Goal: Task Accomplishment & Management: Use online tool/utility

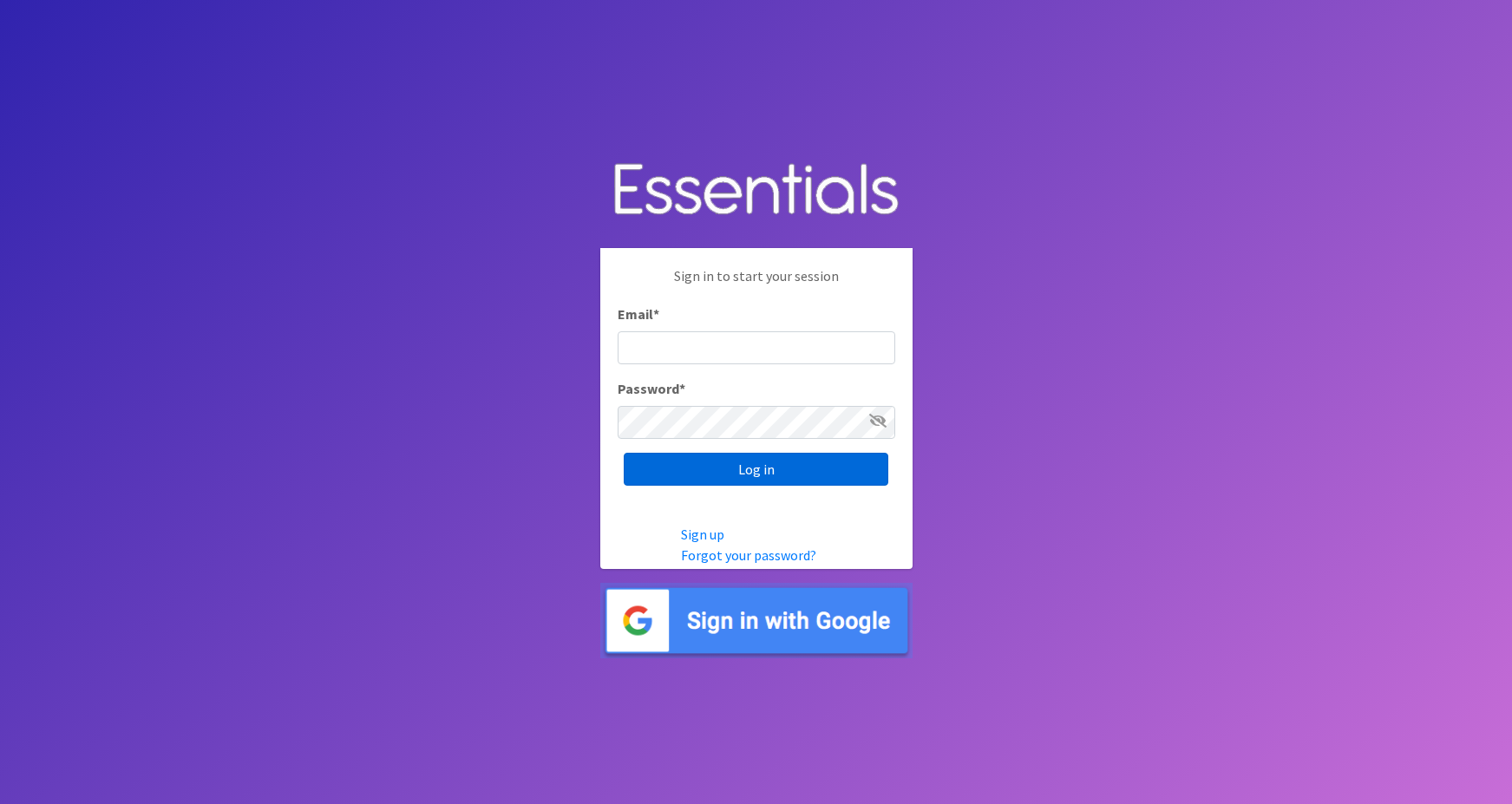
type input "maggie.schneemann@gmail.com"
click at [647, 470] on input "Log in" at bounding box center [756, 469] width 265 height 33
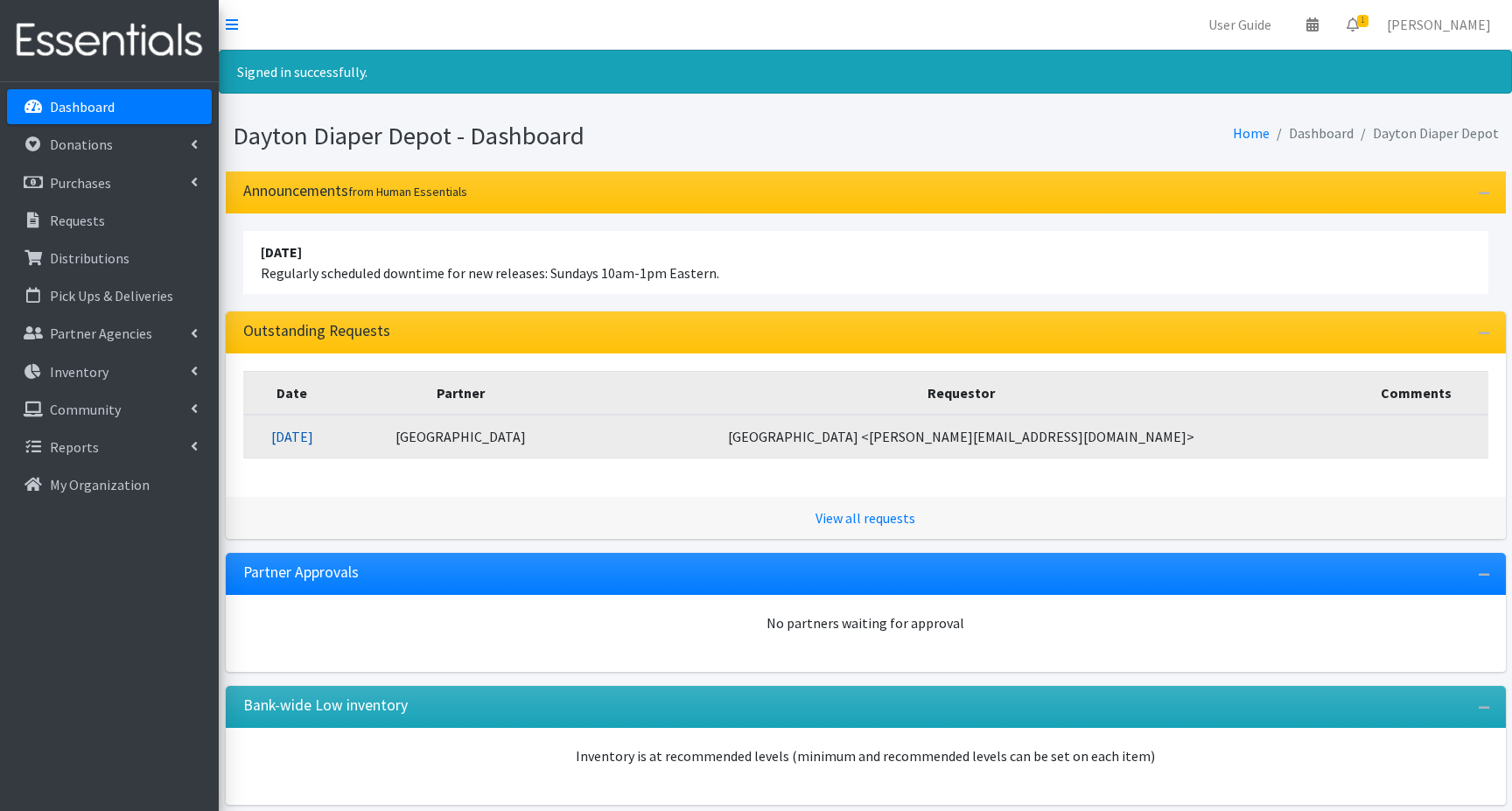
click at [313, 436] on link "09/19/2025" at bounding box center [291, 436] width 42 height 17
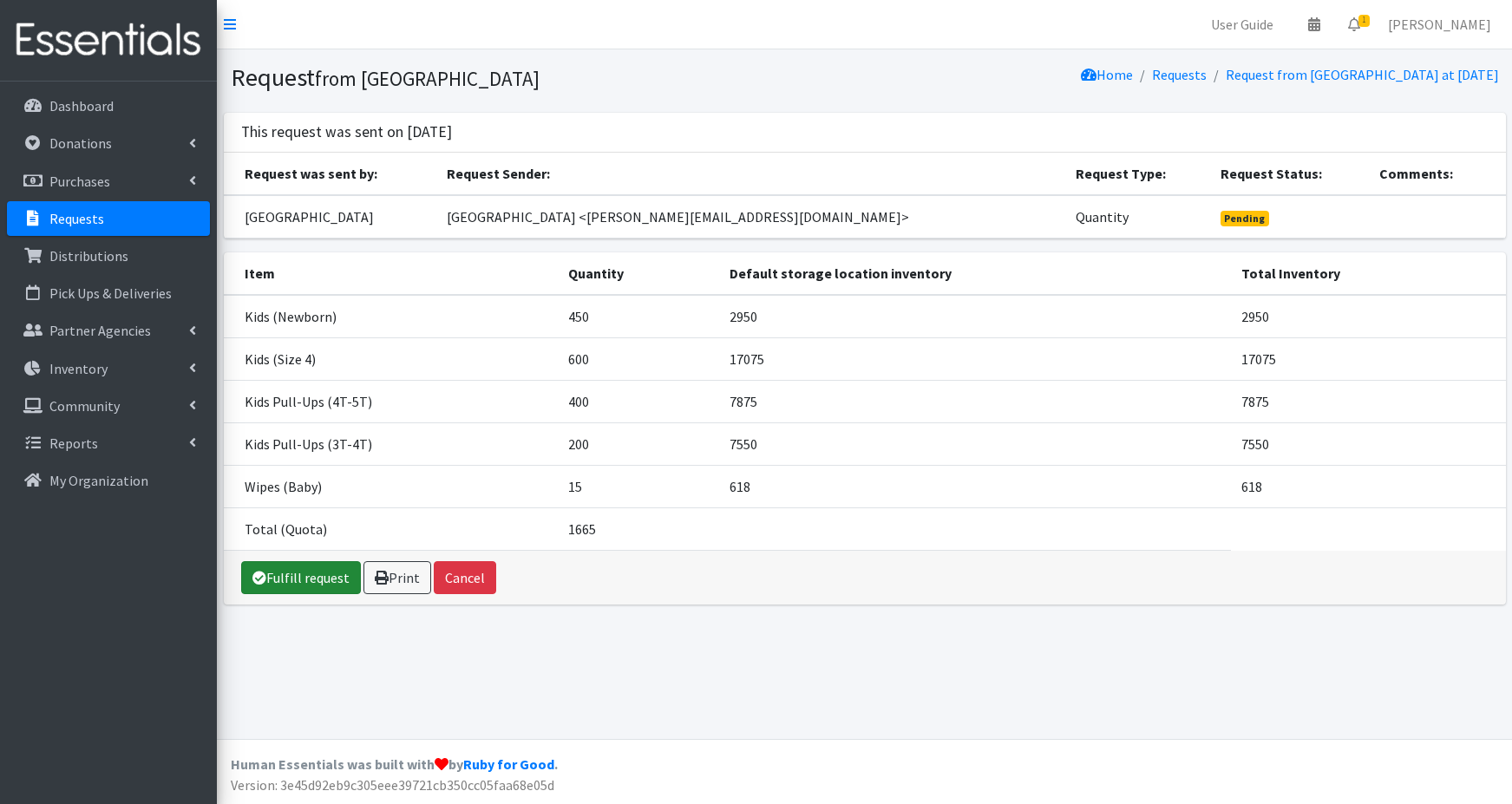
click at [287, 579] on link "Fulfill request" at bounding box center [301, 577] width 120 height 33
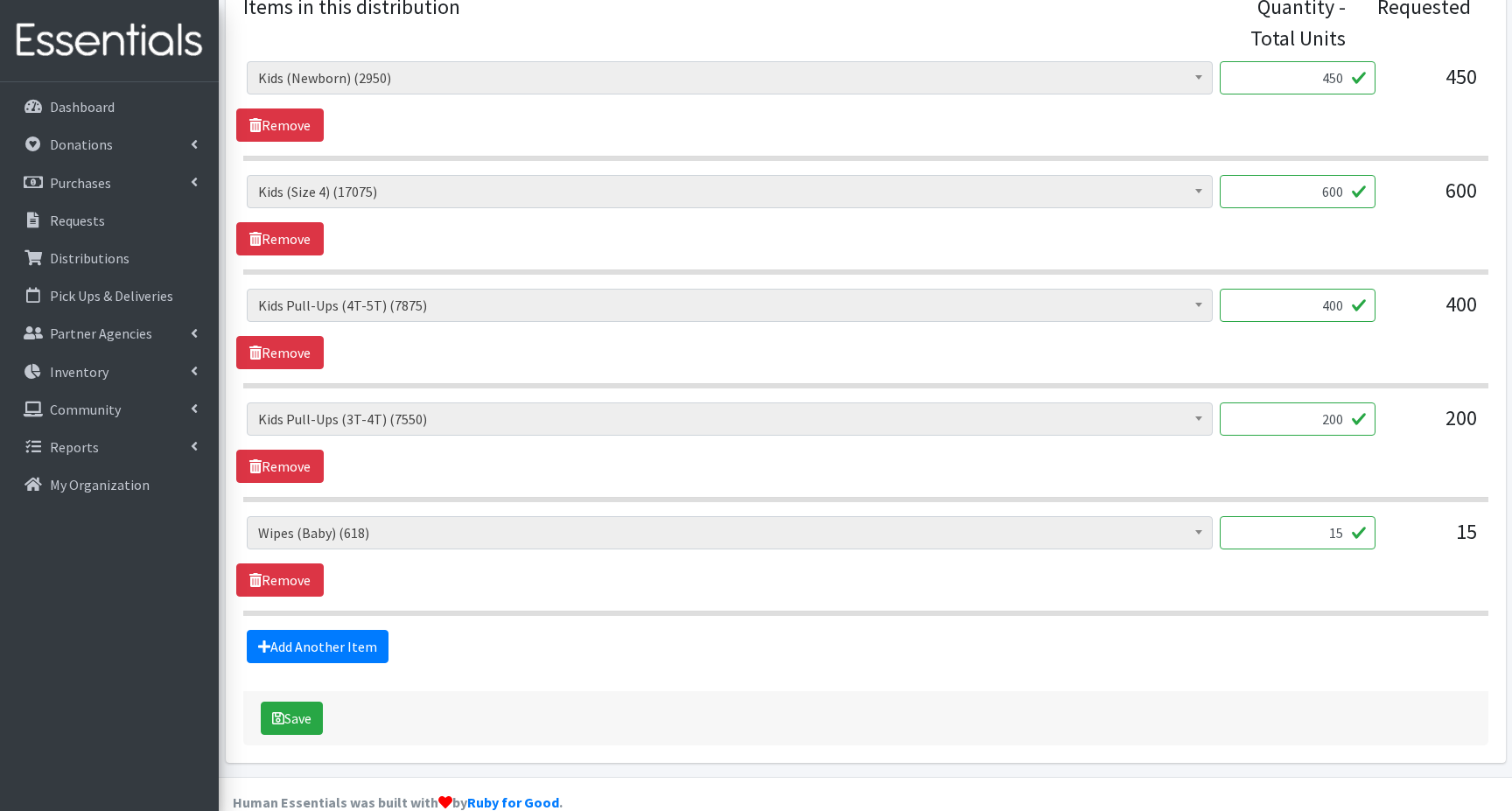
scroll to position [786, 0]
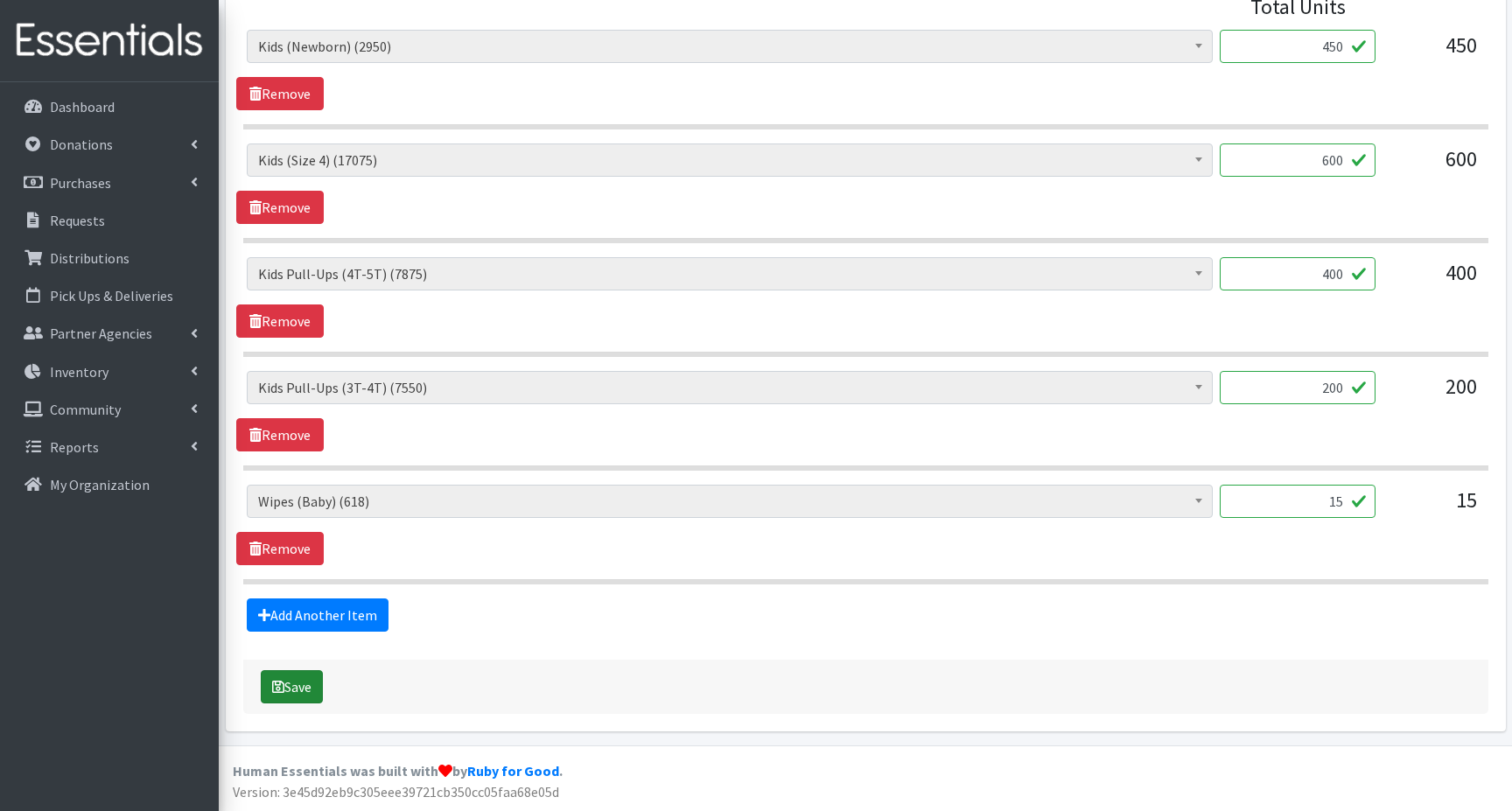
click at [298, 685] on button "Save" at bounding box center [292, 686] width 62 height 33
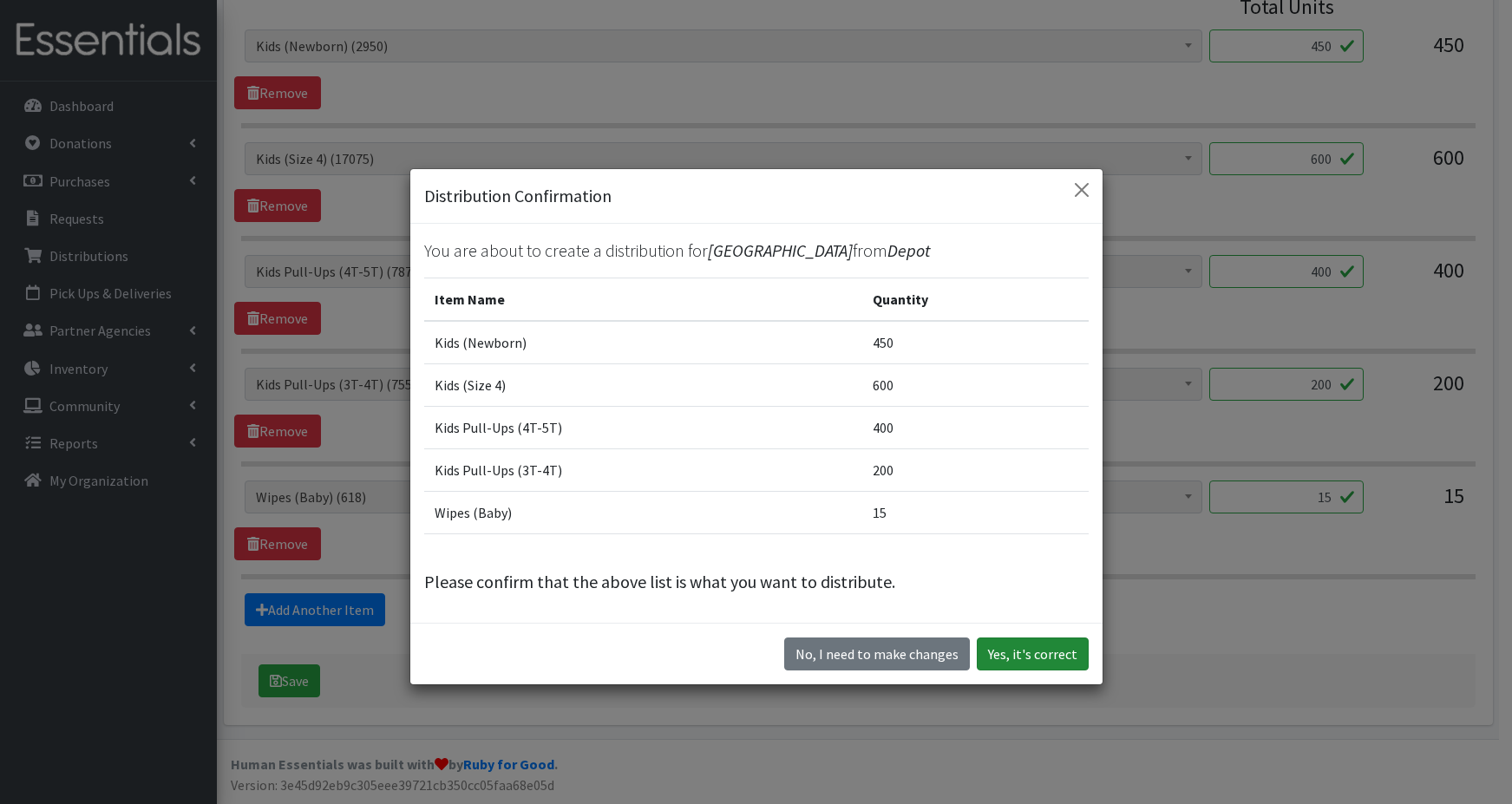
click at [996, 655] on button "Yes, it's correct" at bounding box center [1033, 654] width 112 height 33
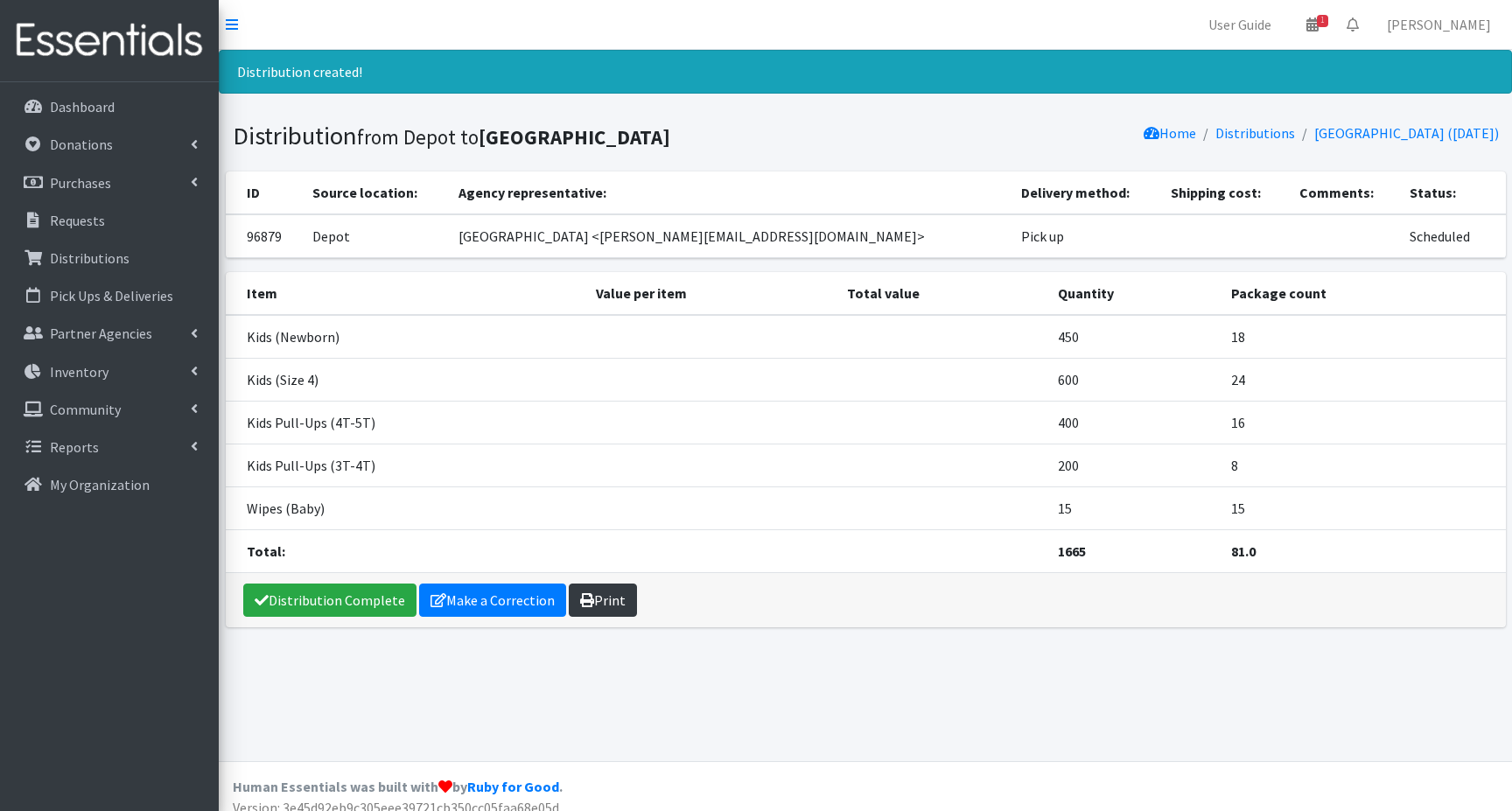
click at [602, 602] on link "Print" at bounding box center [602, 600] width 69 height 33
click at [77, 112] on p "Dashboard" at bounding box center [82, 106] width 65 height 17
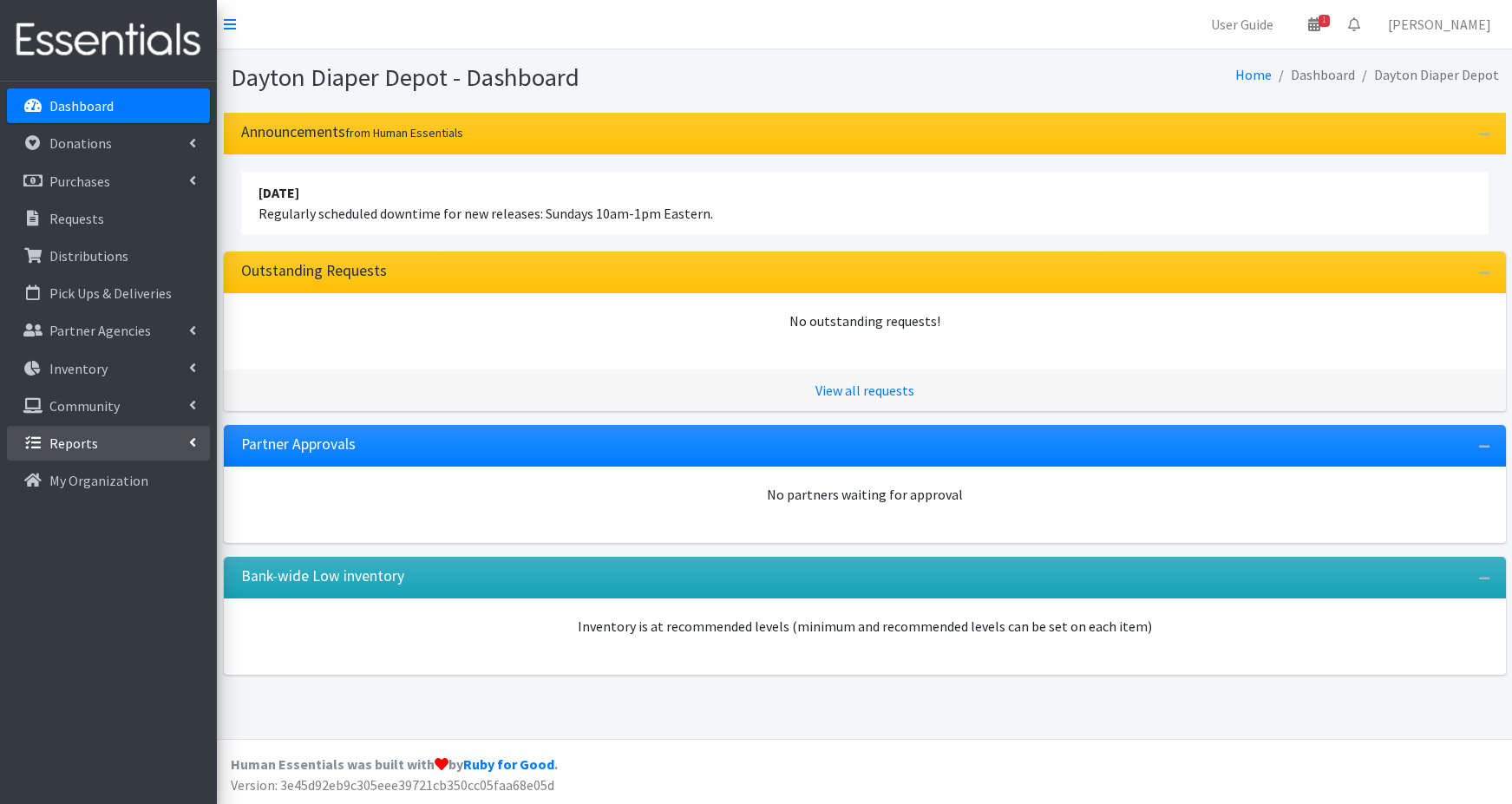
click at [81, 447] on p "Reports" at bounding box center [74, 443] width 49 height 17
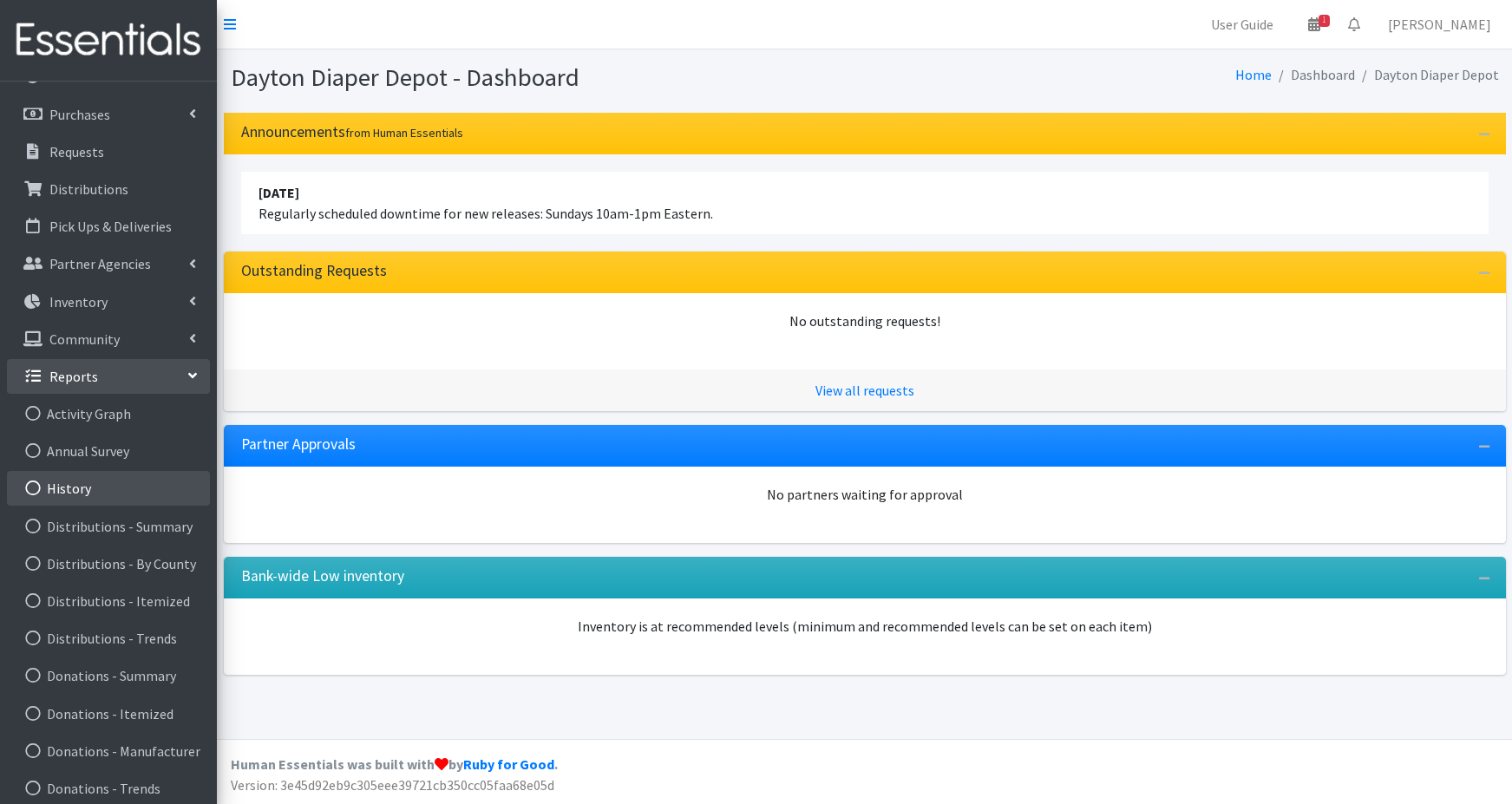
scroll to position [173, 0]
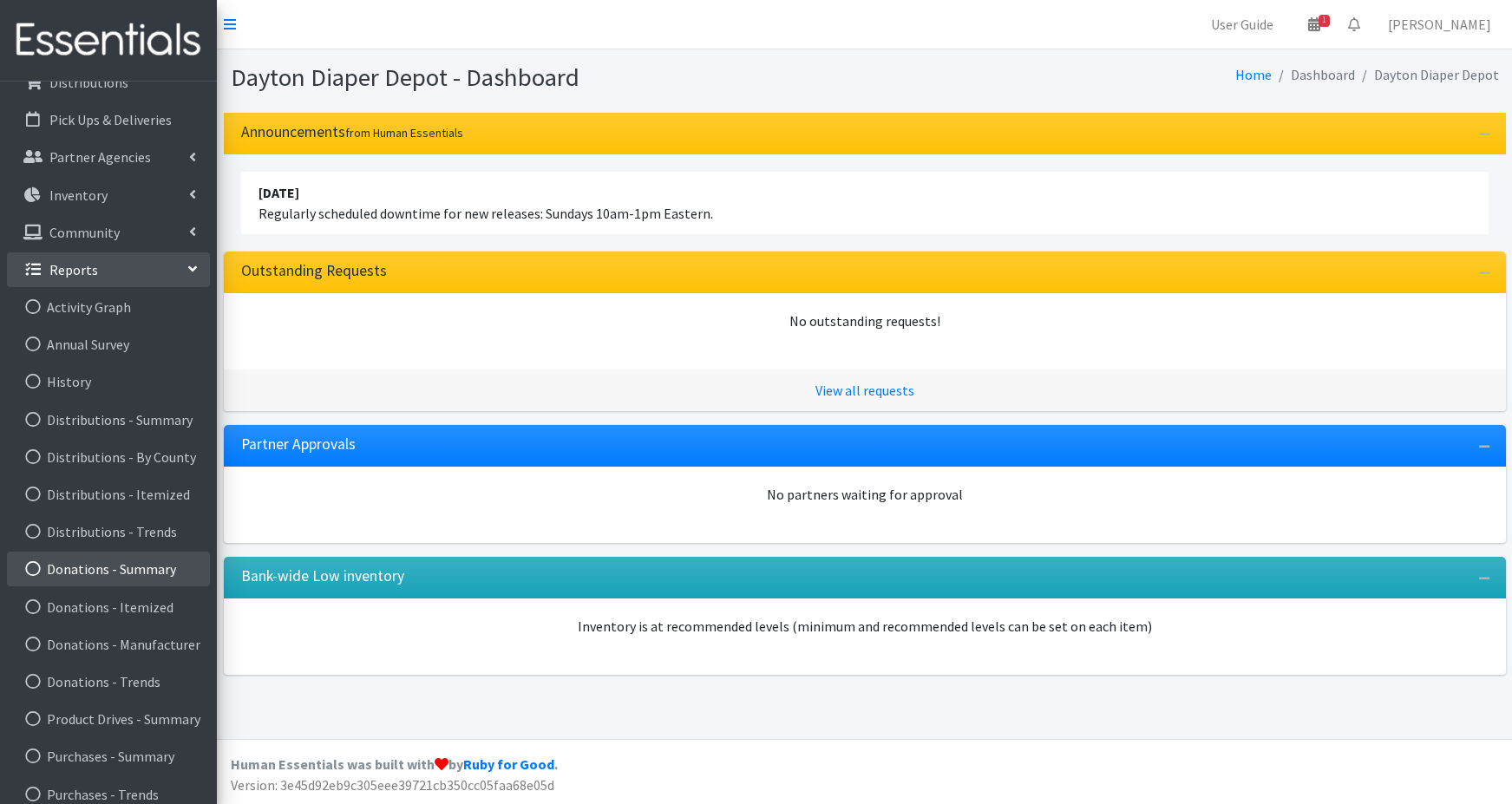
click at [109, 570] on link "Donations - Summary" at bounding box center [108, 568] width 203 height 34
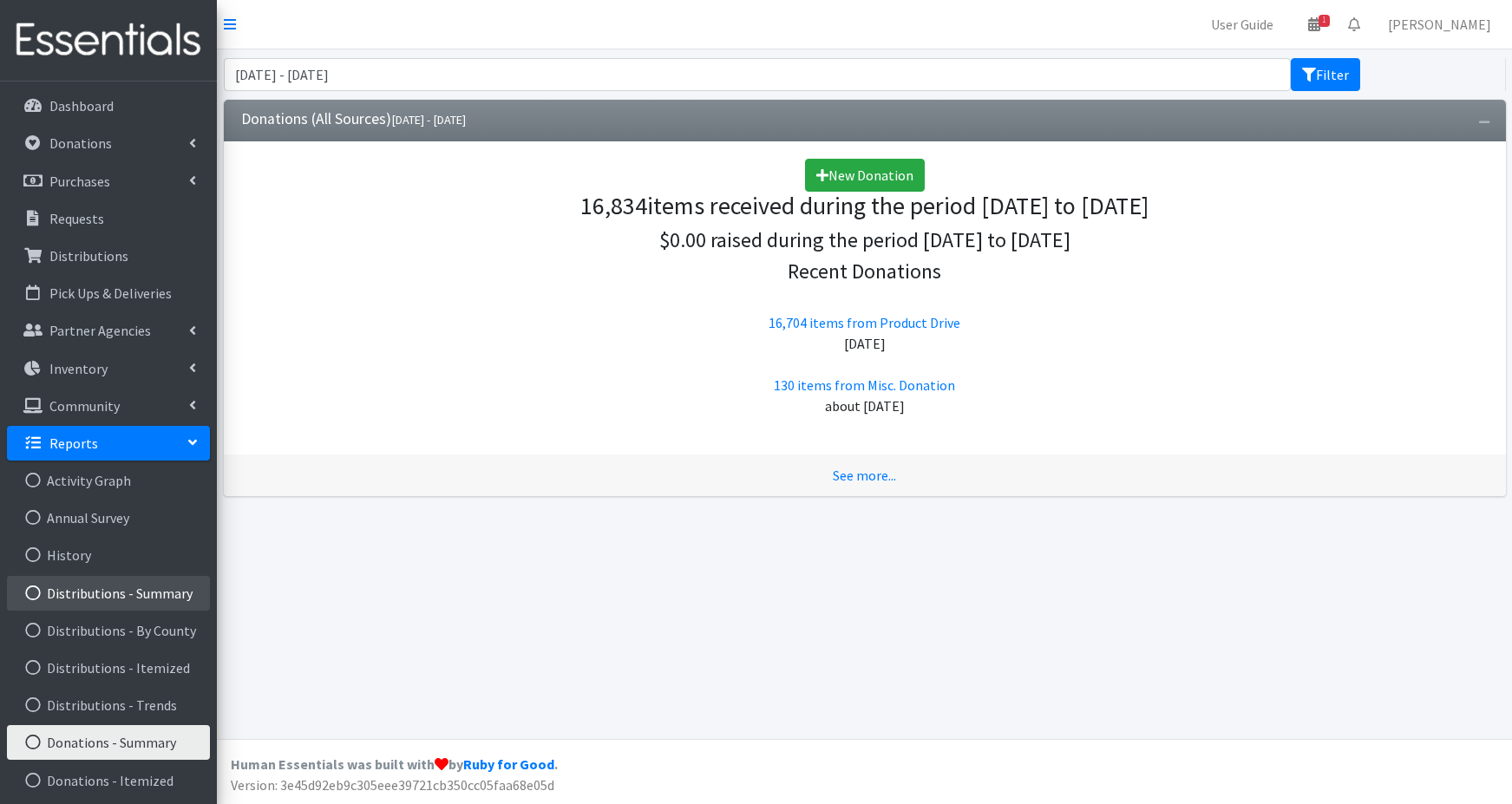
click at [96, 598] on link "Distributions - Summary" at bounding box center [108, 593] width 203 height 34
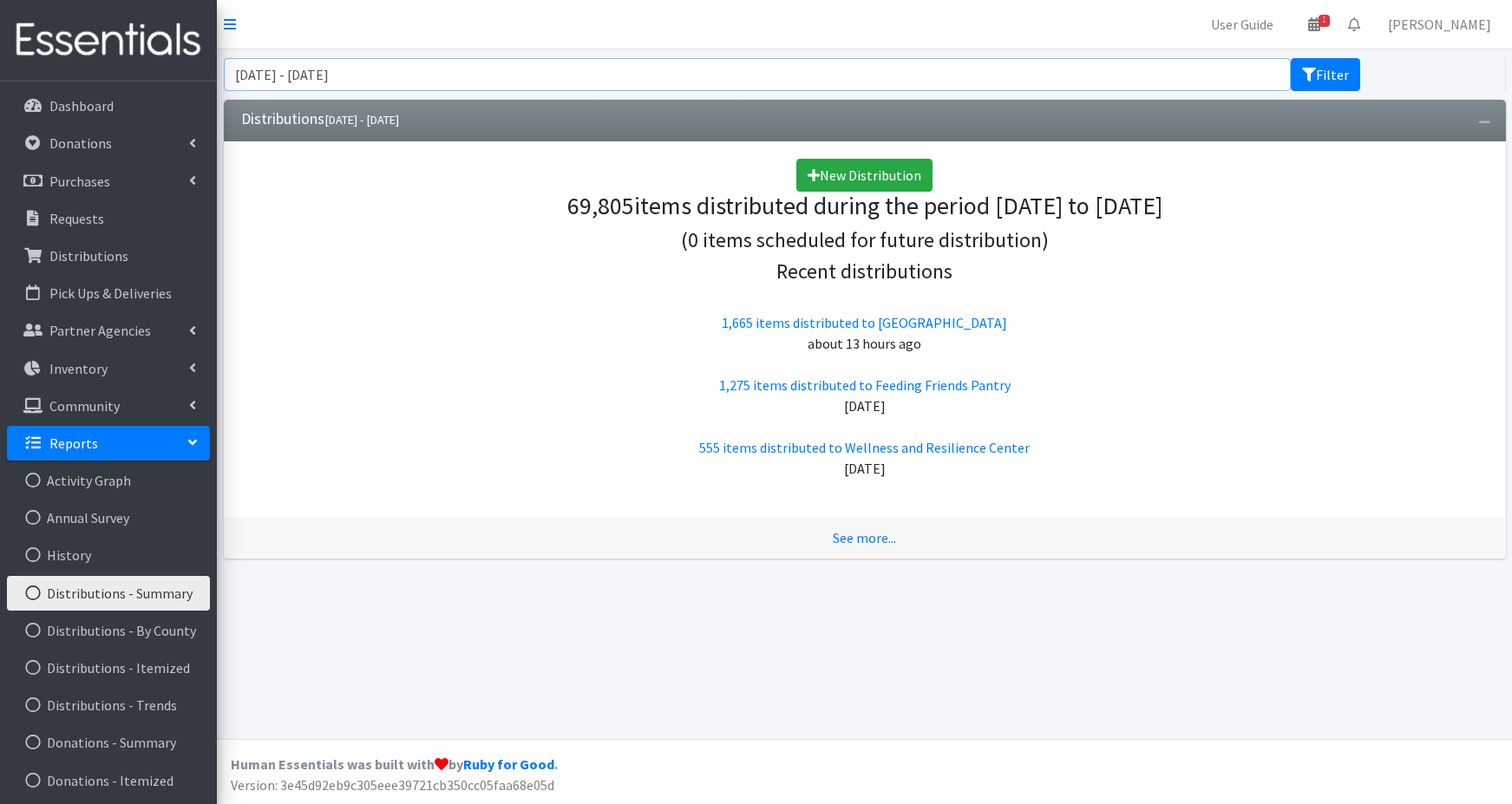
click at [371, 74] on input "[DATE] - [DATE]" at bounding box center [757, 75] width 1068 height 33
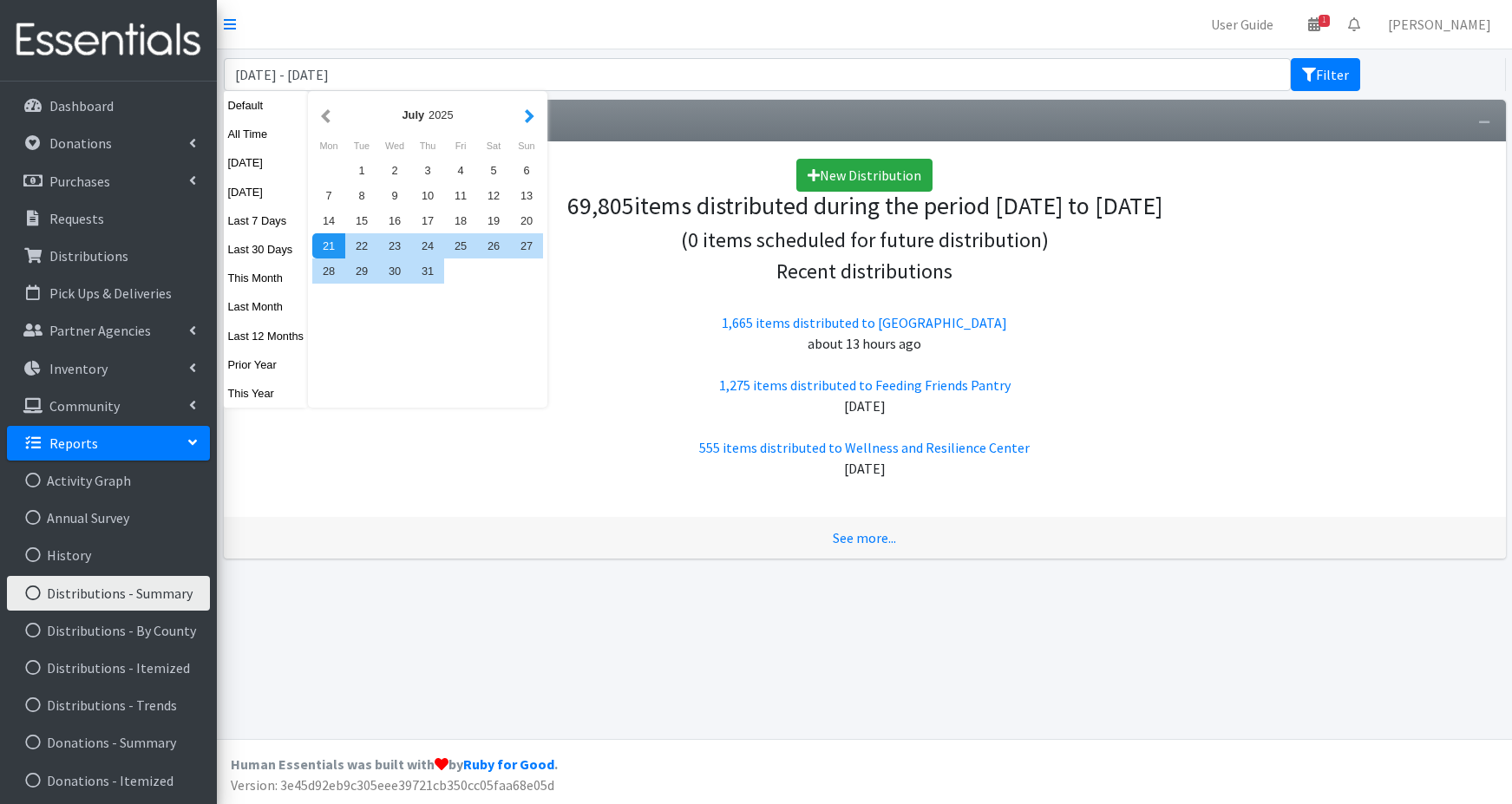
click at [530, 114] on button "button" at bounding box center [529, 115] width 18 height 22
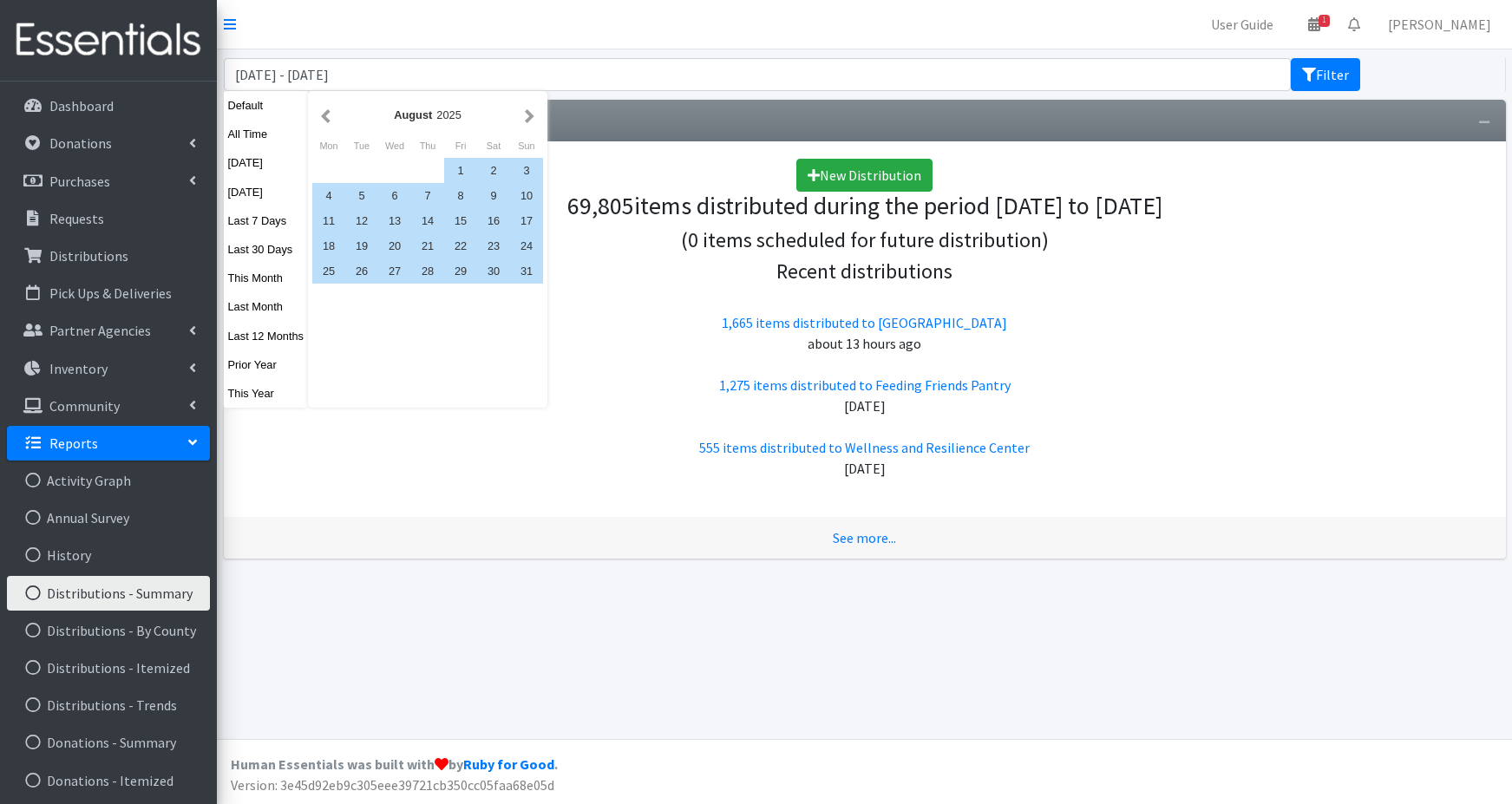
click at [530, 114] on button "button" at bounding box center [529, 115] width 18 height 22
click at [324, 166] on div "1" at bounding box center [329, 171] width 33 height 25
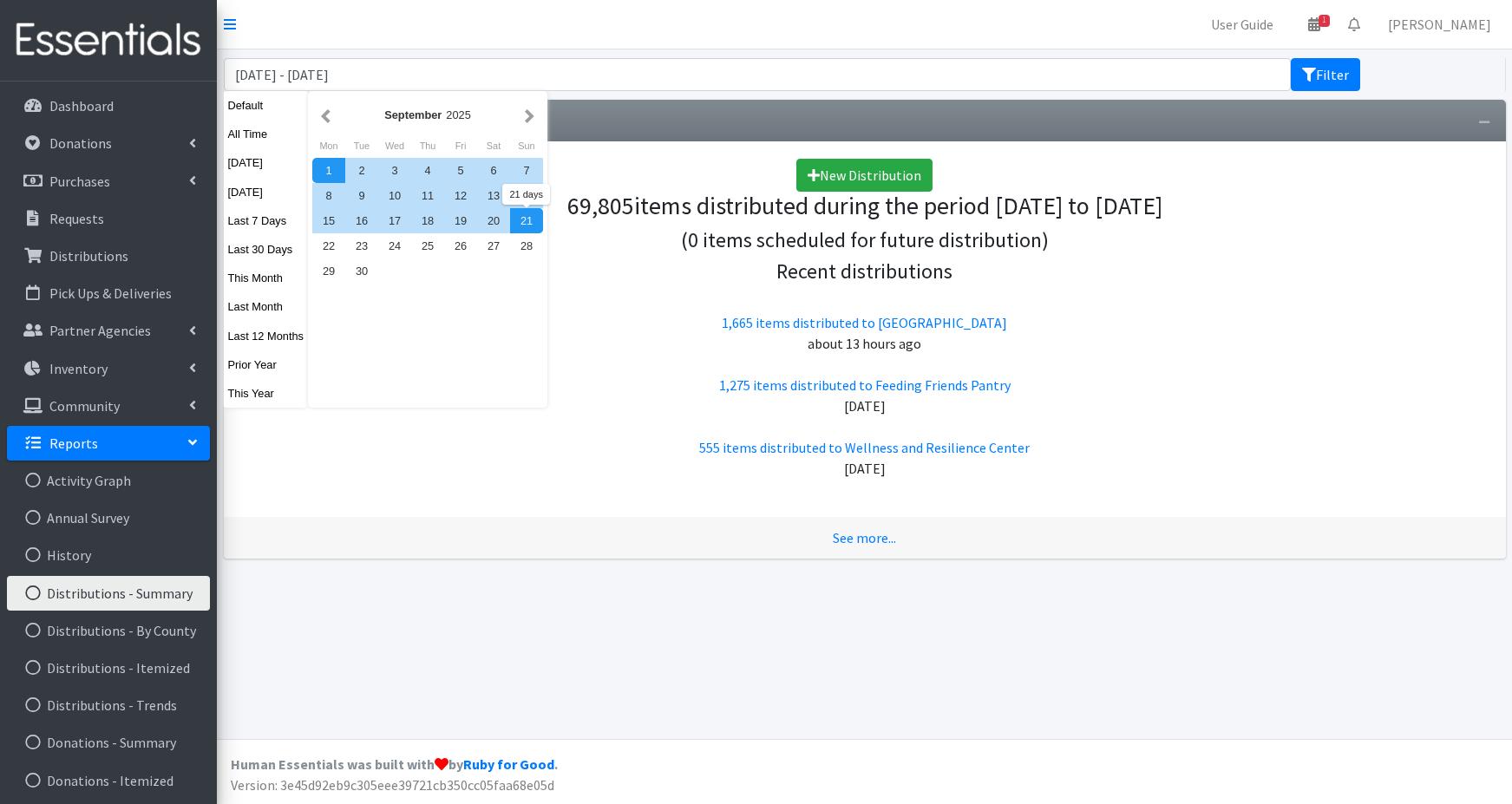
click at [520, 221] on div "21" at bounding box center [526, 220] width 33 height 25
type input "September 1, 2025 - September 21, 2025"
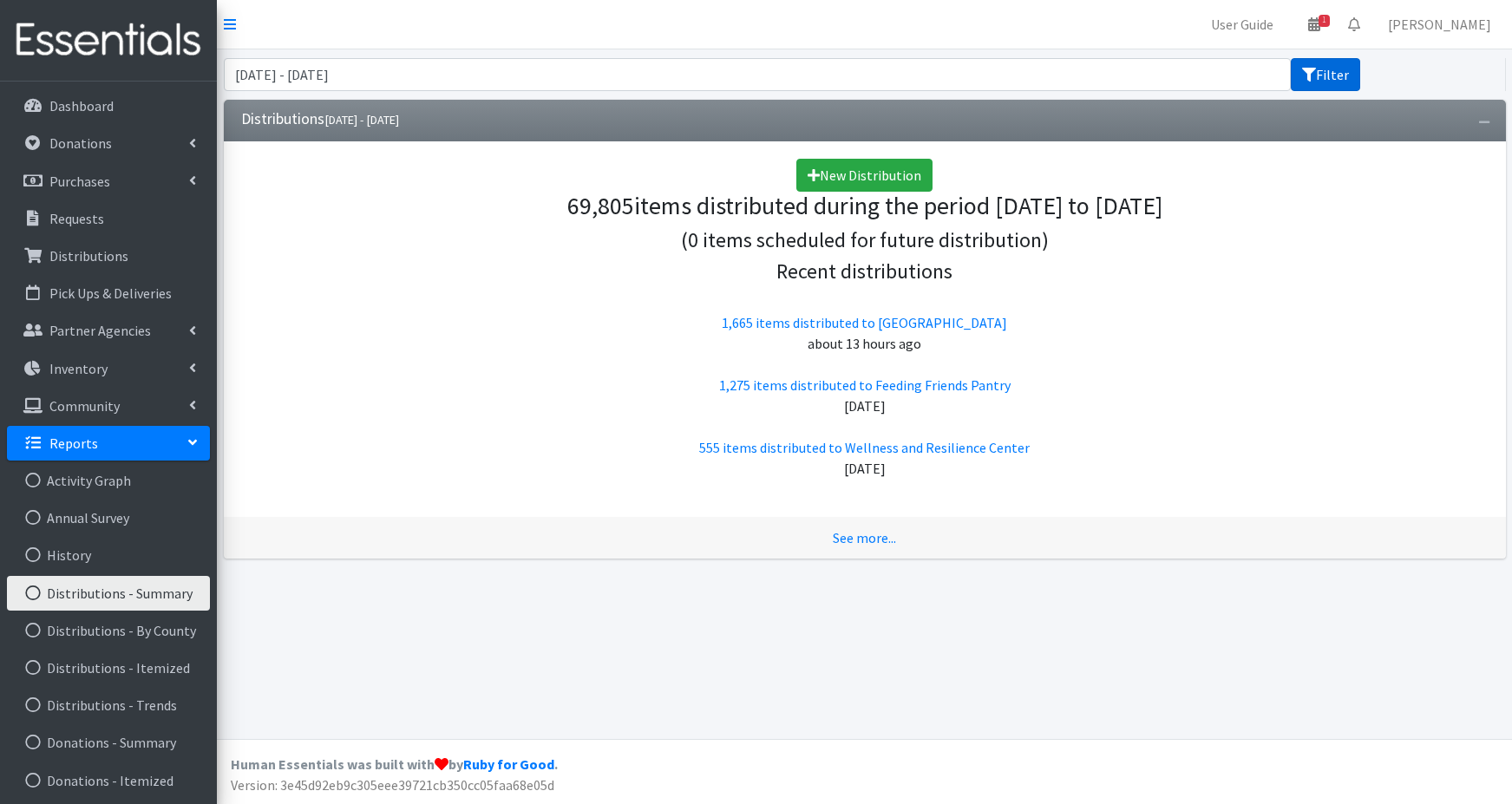
click at [1314, 78] on icon "submit" at bounding box center [1309, 75] width 13 height 13
click at [848, 539] on link "See more..." at bounding box center [865, 538] width 63 height 17
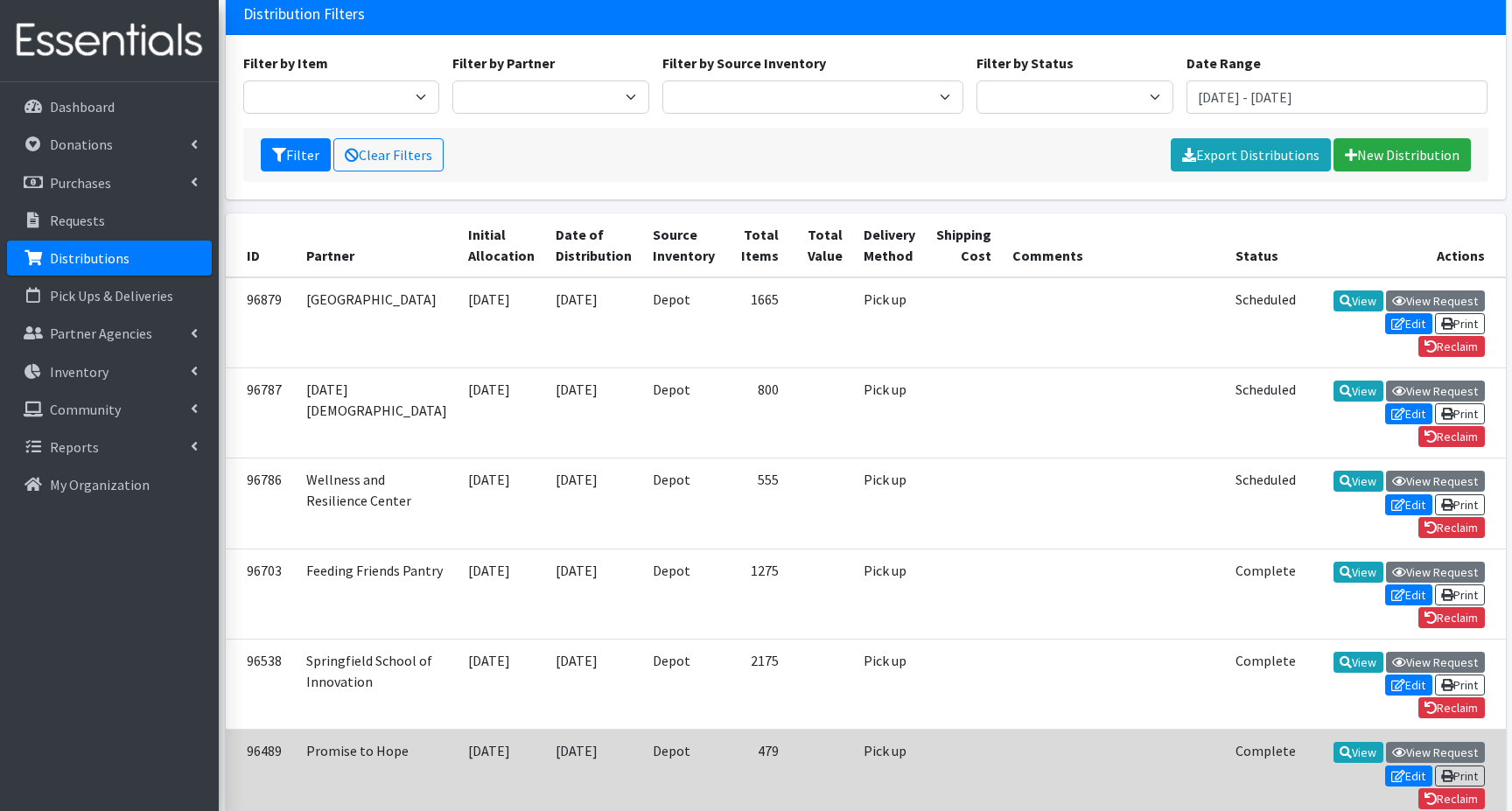
scroll to position [87, 0]
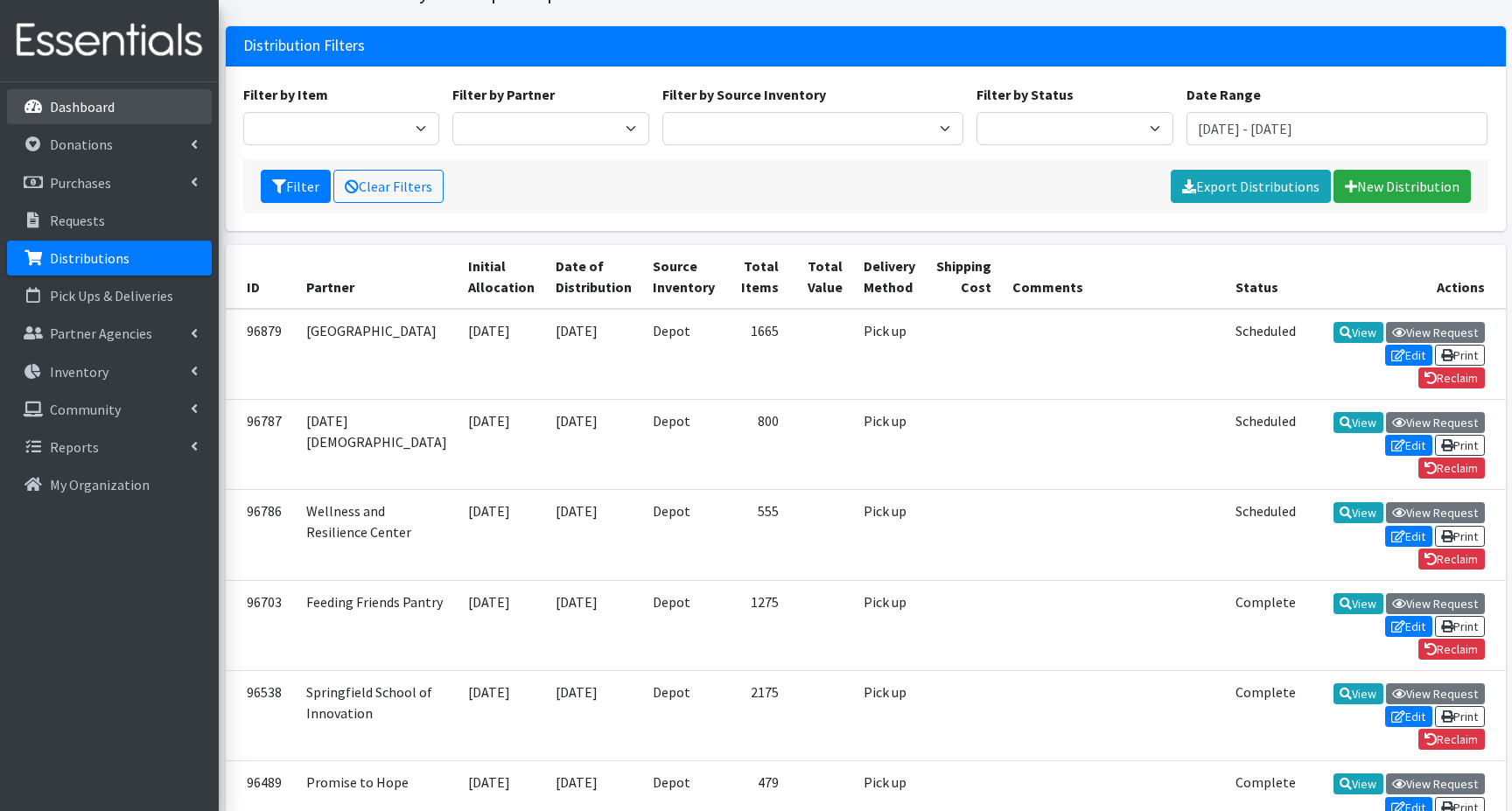
click at [83, 107] on p "Dashboard" at bounding box center [82, 106] width 65 height 17
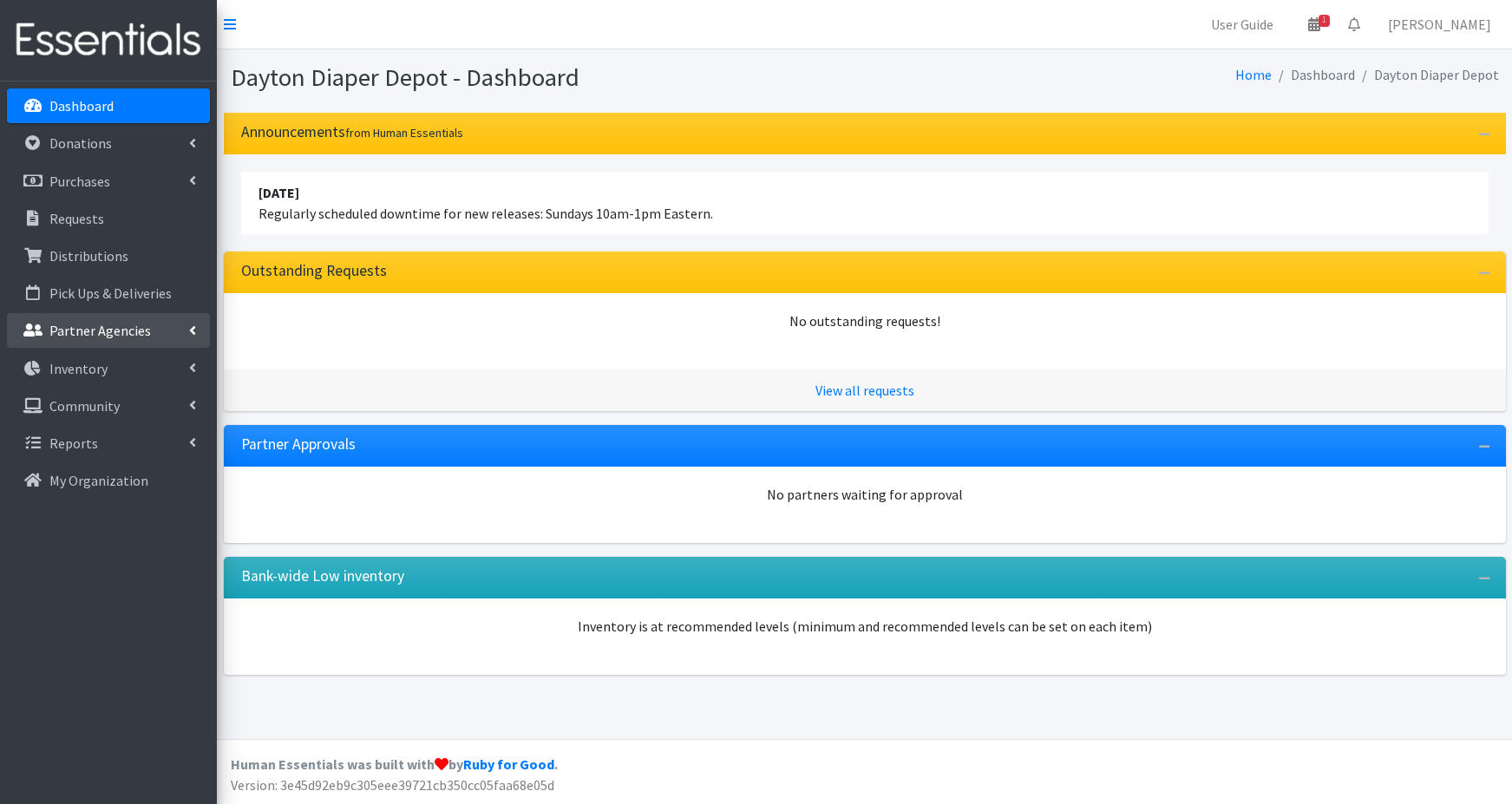
click at [84, 333] on p "Partner Agencies" at bounding box center [101, 331] width 102 height 17
click at [66, 370] on link "All Partners" at bounding box center [108, 368] width 203 height 34
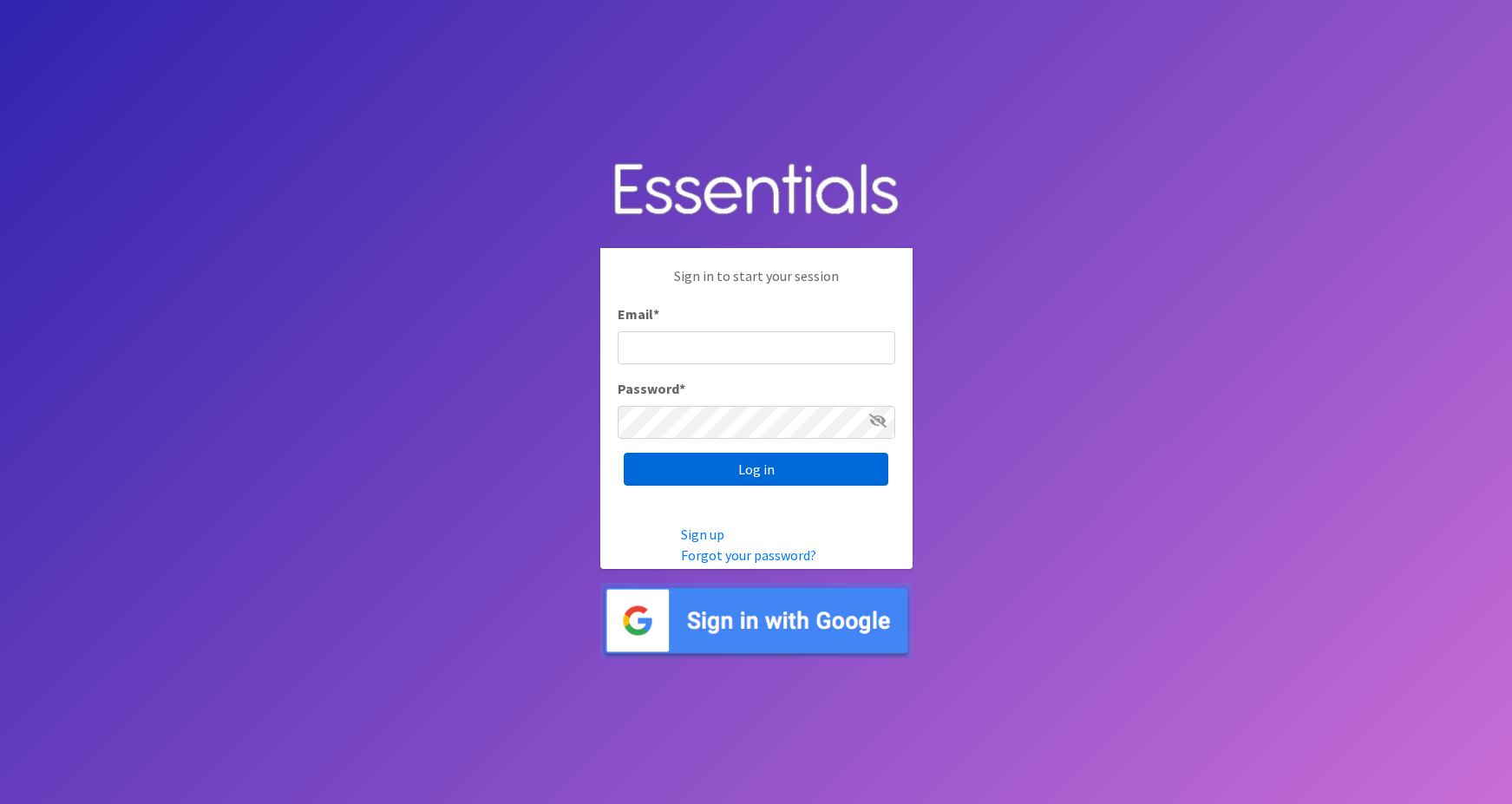
type input "maggie.schneemann@gmail.com"
click at [646, 475] on input "Log in" at bounding box center [756, 469] width 265 height 33
